Goal: Complete application form

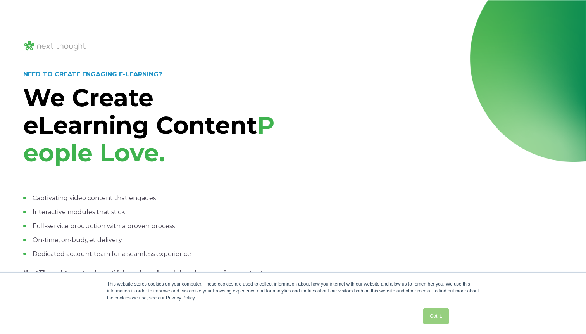
click at [438, 317] on link "Got it." at bounding box center [436, 316] width 26 height 16
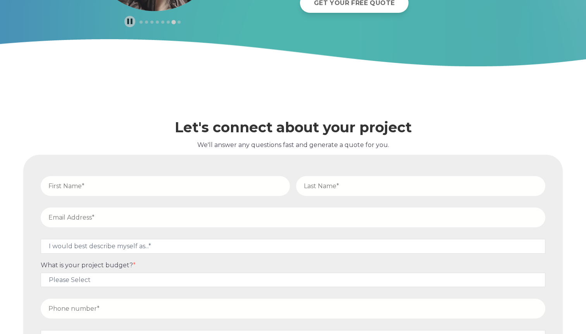
scroll to position [4246, 0]
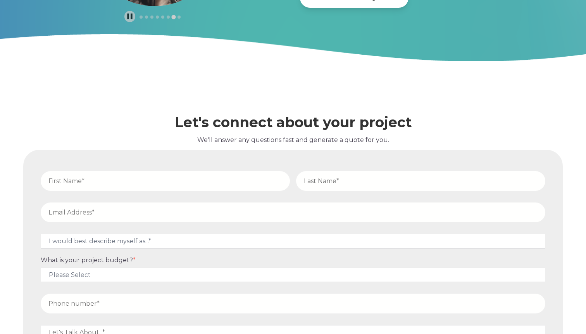
click at [174, 189] on input "text" at bounding box center [165, 181] width 249 height 20
type input "Levi"
type input "Appenfelder"
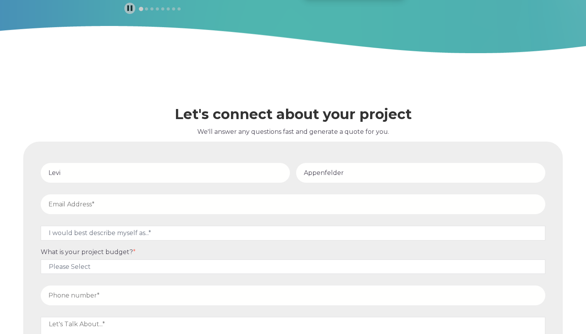
click at [61, 209] on input "email" at bounding box center [293, 204] width 505 height 20
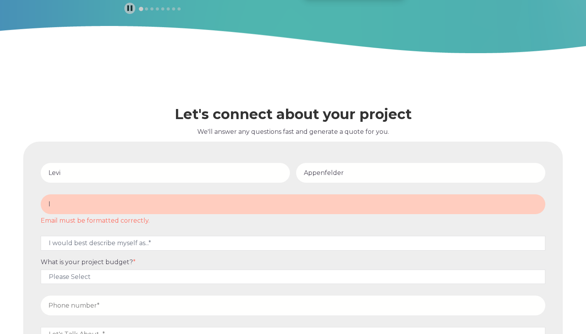
type input "[DOMAIN_NAME][EMAIL_ADDRESS][DOMAIN_NAME]"
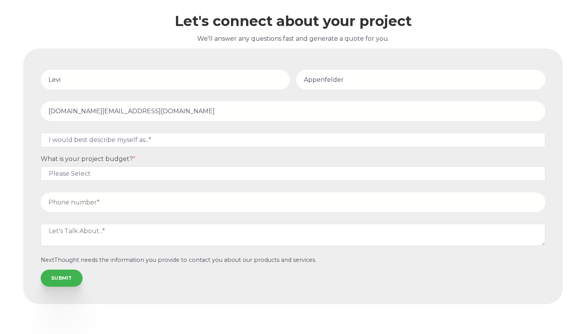
scroll to position [4353, 0]
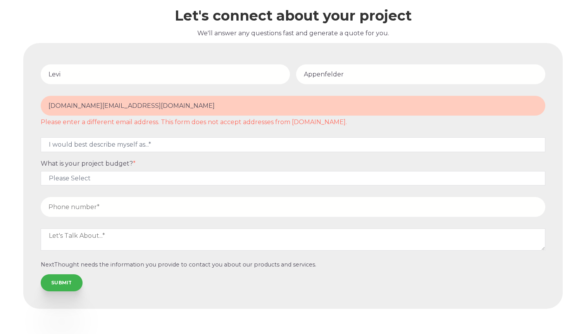
click at [74, 108] on input "[DOMAIN_NAME][EMAIL_ADDRESS][DOMAIN_NAME]" at bounding box center [293, 106] width 505 height 20
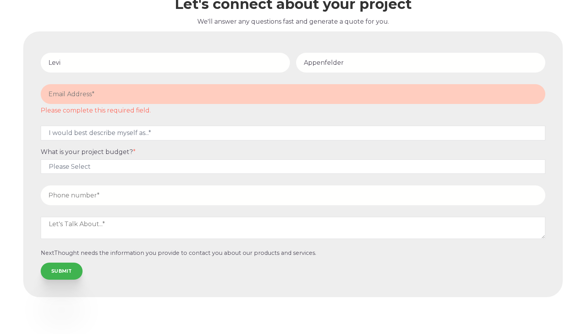
scroll to position [4368, 0]
